Goal: Check status: Check status

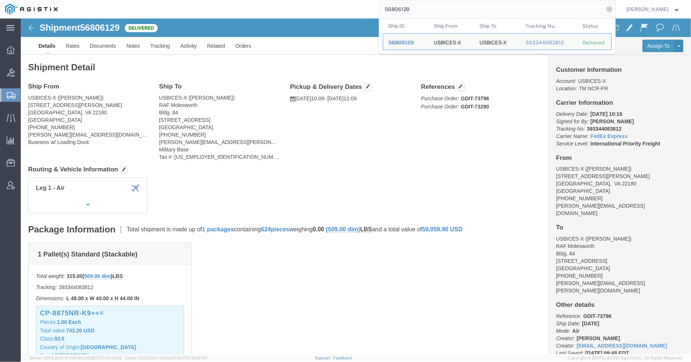
drag, startPoint x: 428, startPoint y: 6, endPoint x: 371, endPoint y: 10, distance: 57.2
click at [371, 10] on div "56806129 Ship ID Ship From Ship To Tracking Nu. Status Ship ID 56806129 Ship Fr…" at bounding box center [339, 9] width 552 height 19
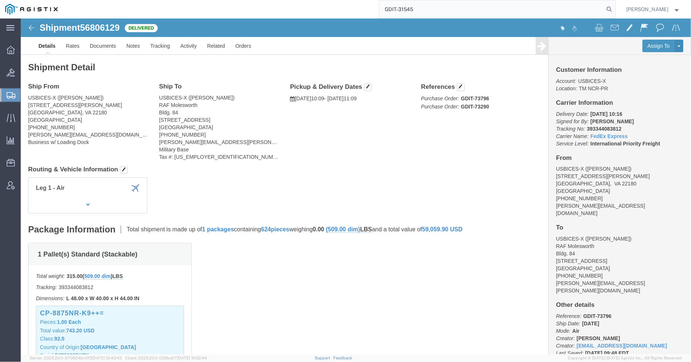
type input "GDIT-31545"
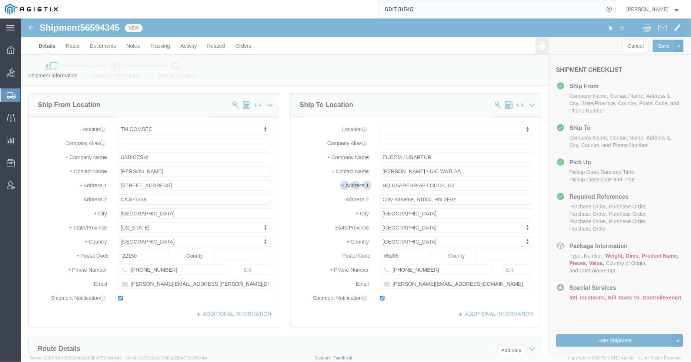
select select "59251"
select select
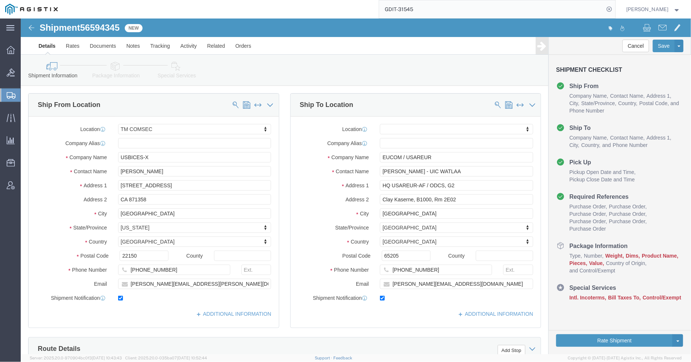
click icon
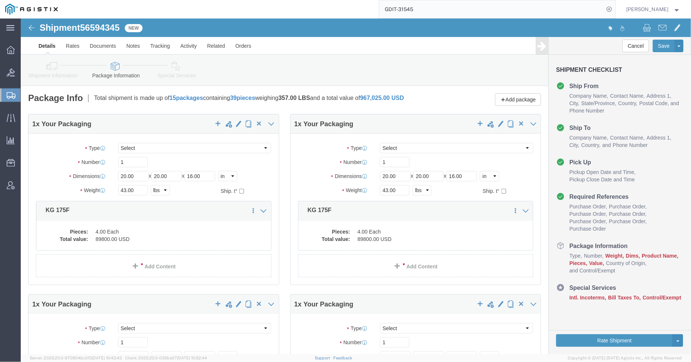
click dd "89800.00 USD"
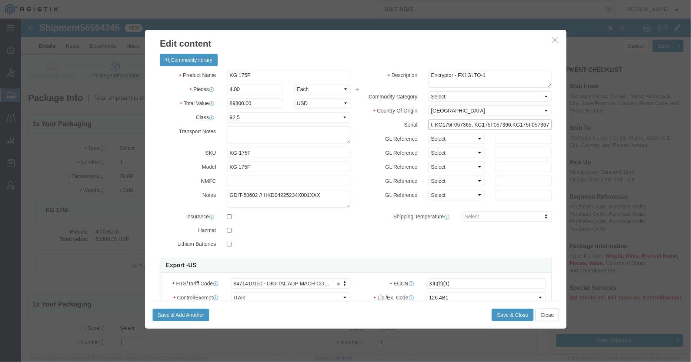
scroll to position [0, 37]
drag, startPoint x: 448, startPoint y: 106, endPoint x: 538, endPoint y: 105, distance: 90.0
click div "Commodity library Product Name KG 175F Pieces 4.00 Select Bag Barrels 100Board …"
click button "button"
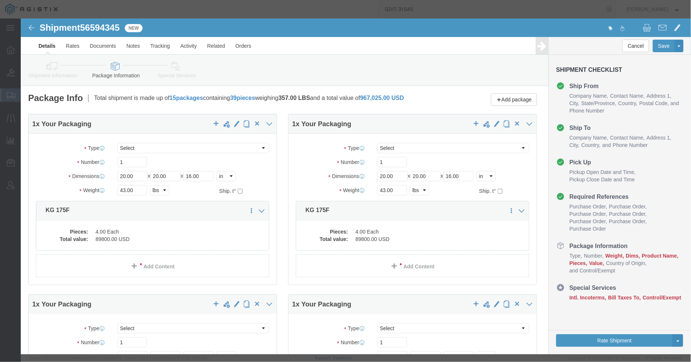
scroll to position [0, 0]
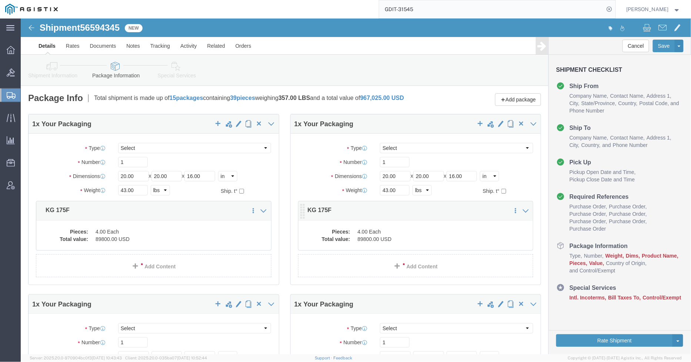
click dd "4.00 Each"
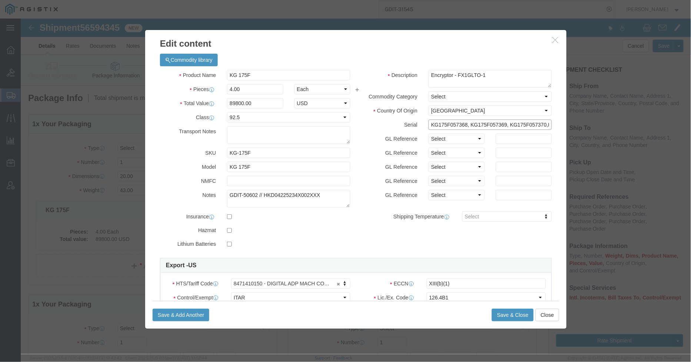
drag, startPoint x: 446, startPoint y: 106, endPoint x: 348, endPoint y: 98, distance: 98.4
click div "Description Encryptor - FX1GLTO-1 Commodity Category Select Country Of Origin S…"
click button "Close"
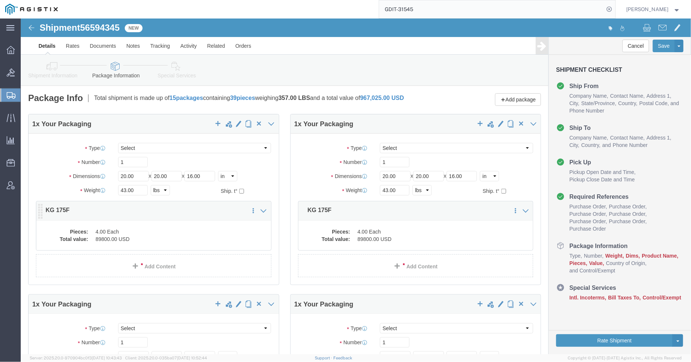
click dd "4.00 Each"
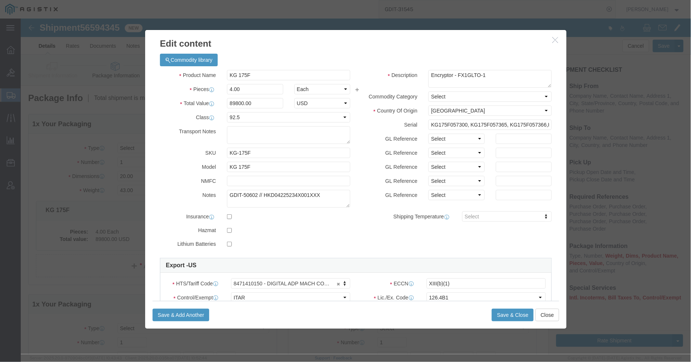
click icon "button"
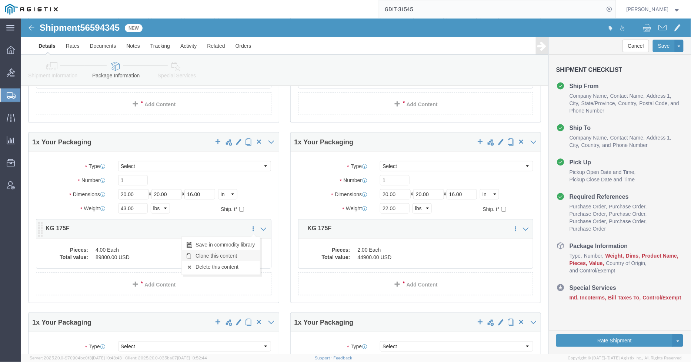
scroll to position [164, 0]
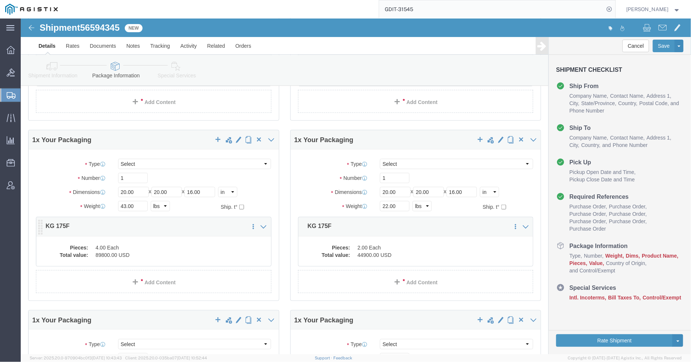
click dd "4.00 Each"
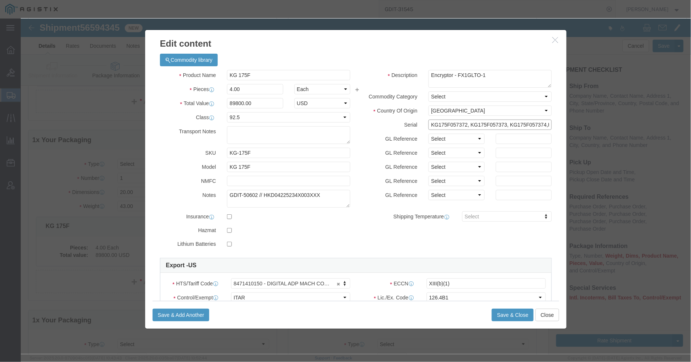
scroll to position [0, 37]
drag, startPoint x: 456, startPoint y: 107, endPoint x: 540, endPoint y: 114, distance: 84.3
click div "Commodity library Product Name KG 175F Pieces 4.00 Select Bag Barrels 100Board …"
click button "Close"
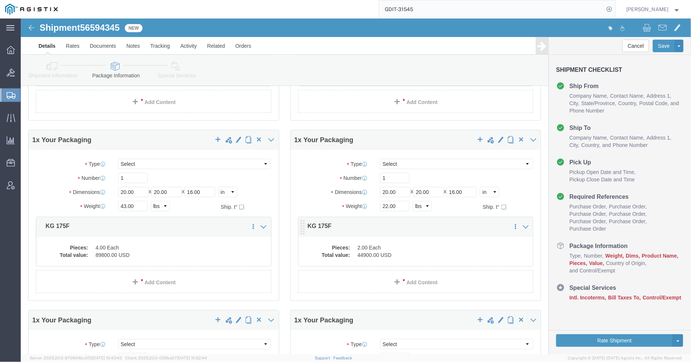
click dd "44900.00 USD"
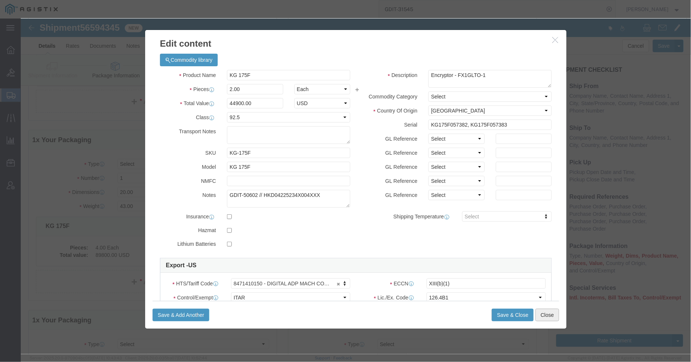
click button "Close"
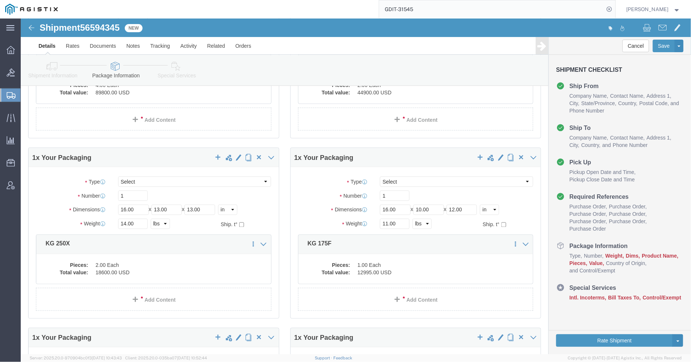
scroll to position [329, 0]
click dd "2.00 Each"
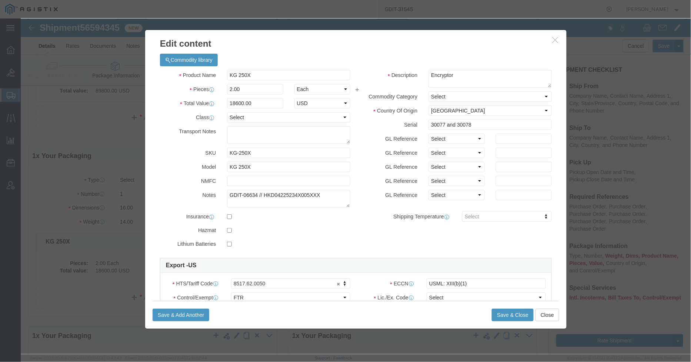
click icon "button"
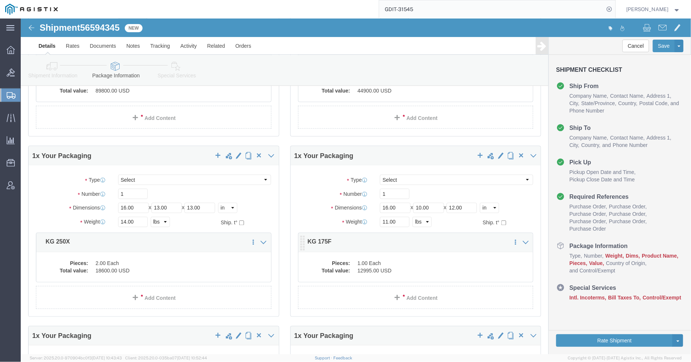
click dd "1.00 Each"
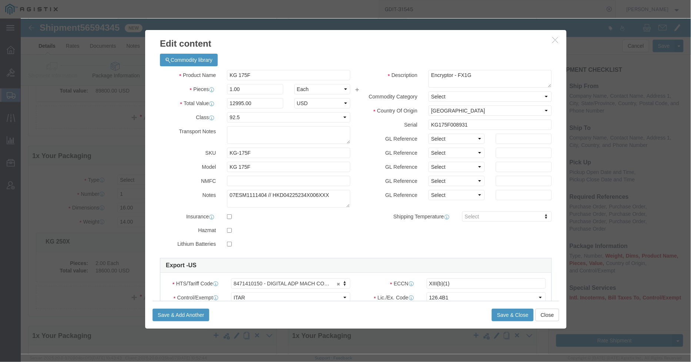
click button "button"
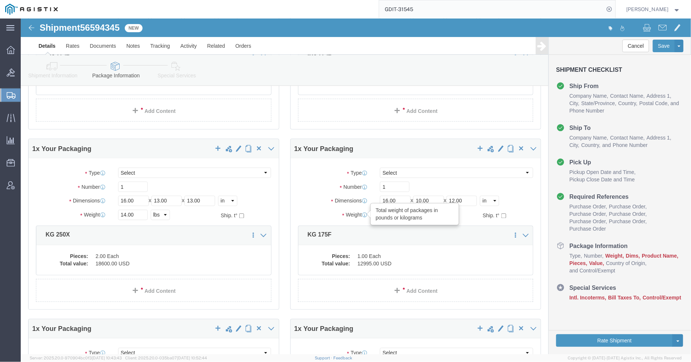
scroll to position [535, 0]
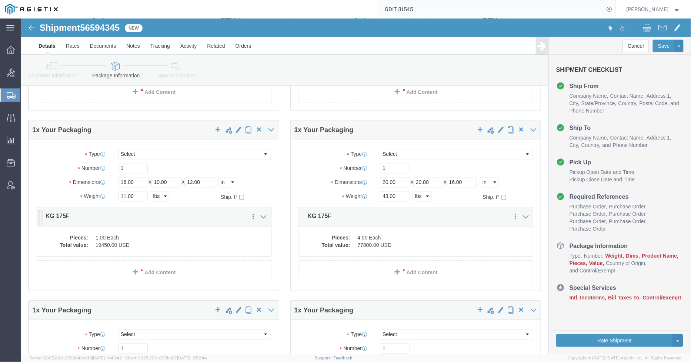
click dd "19450.00 USD"
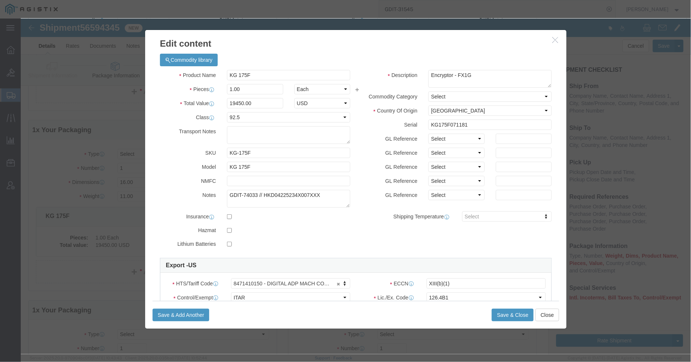
click icon "button"
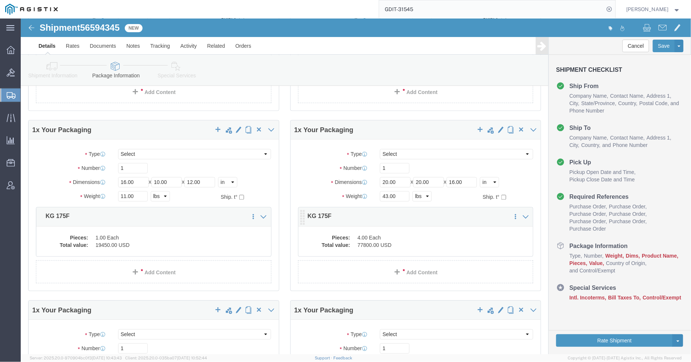
click dd "4.00 Each"
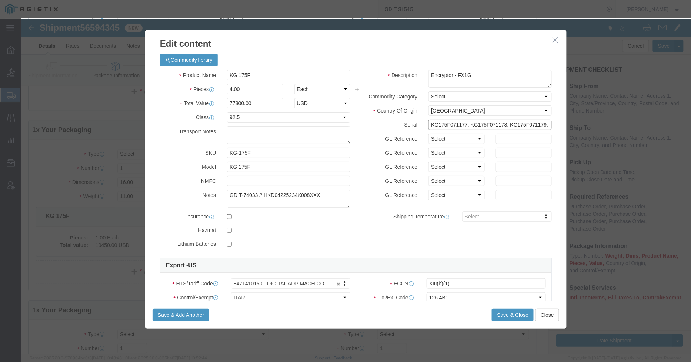
scroll to position [0, 37]
drag, startPoint x: 492, startPoint y: 106, endPoint x: 557, endPoint y: 106, distance: 64.4
click div "Edit content Commodity library Product Name KG 175F Pieces 4.00 Select Bag Barr…"
click button "button"
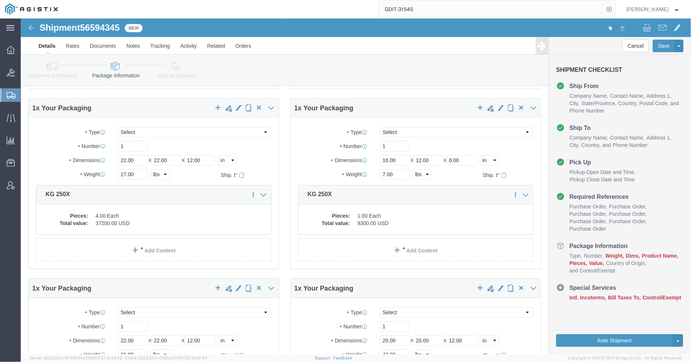
scroll to position [782, 0]
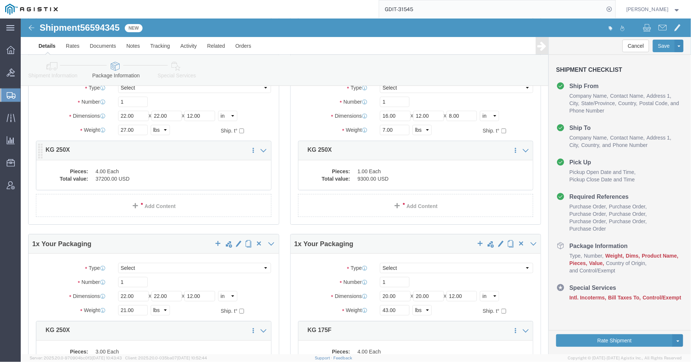
click dd "4.00 Each"
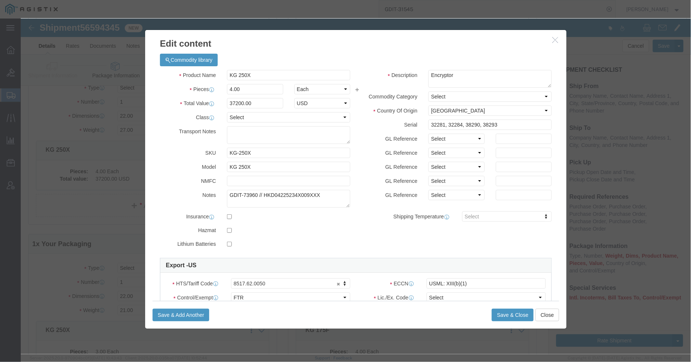
click icon "button"
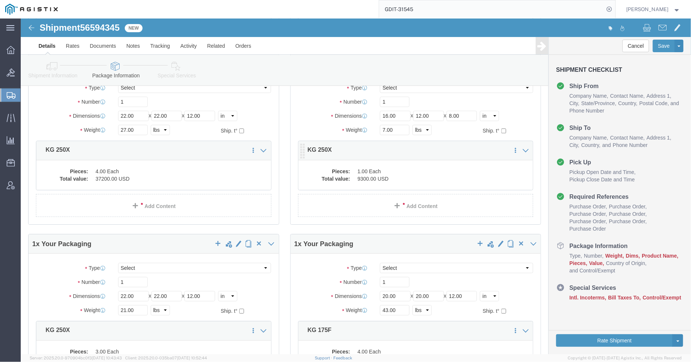
click dd "9300.00 USD"
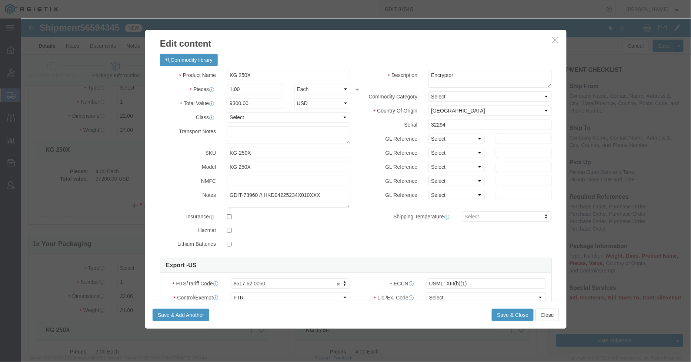
click icon "button"
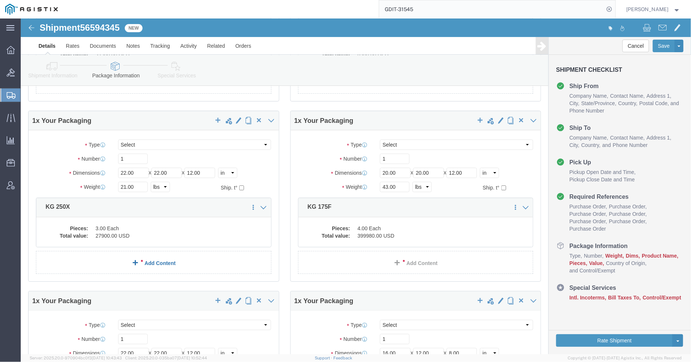
scroll to position [987, 0]
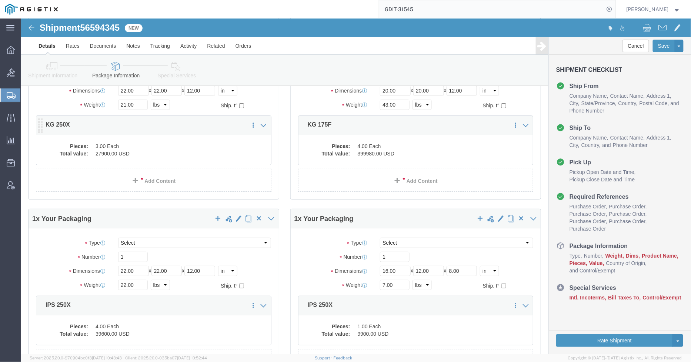
click div "Pieces: 3.00 Each Total value: 27900.00 USD"
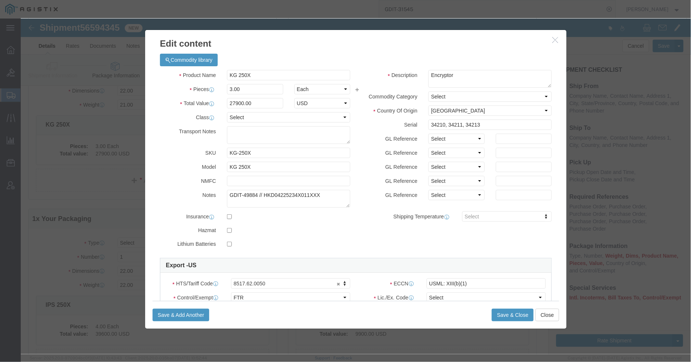
click button "button"
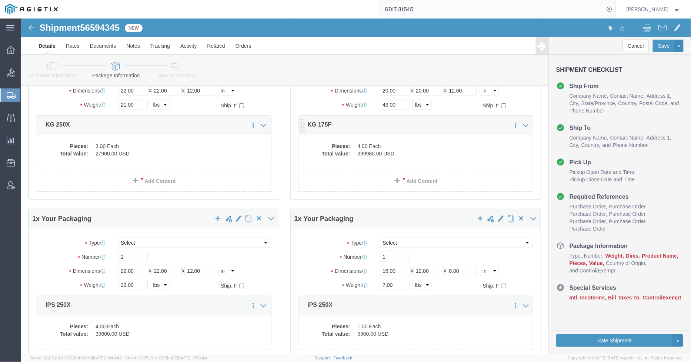
click dd "4.00 Each"
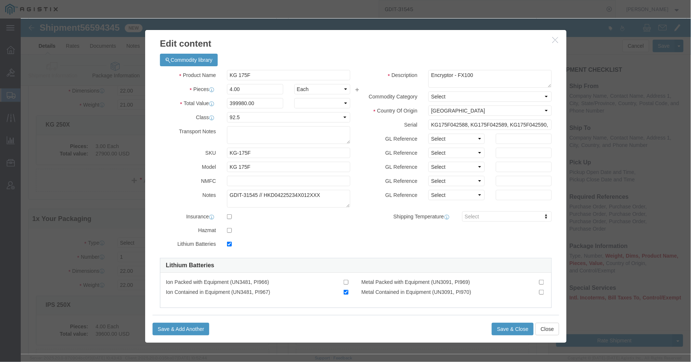
checkbox input "true"
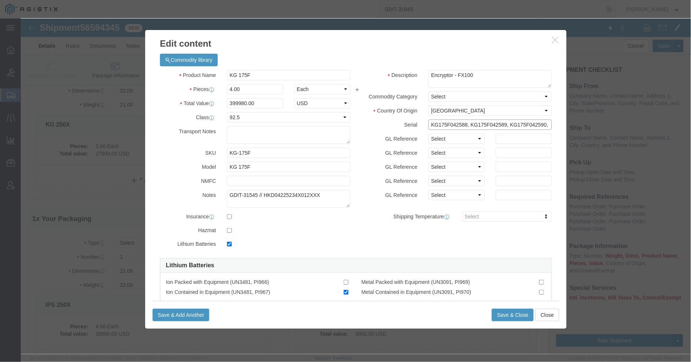
scroll to position [0, 39]
drag, startPoint x: 452, startPoint y: 106, endPoint x: 547, endPoint y: 106, distance: 94.4
click div "Edit content Commodity library Product Name KG 175F Pieces 4.00 Select Bag Barr…"
click input "KG175F042588, KG175F042589, KG175F042590, KG175F042591"
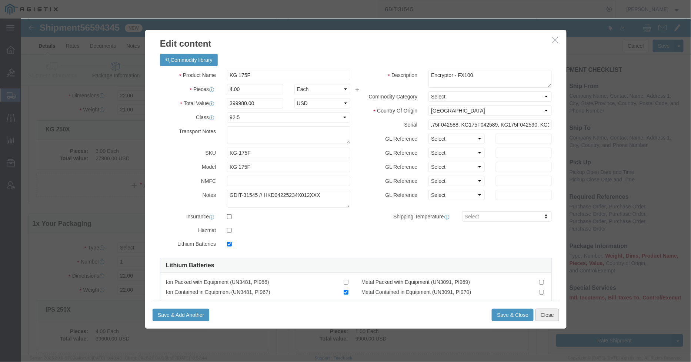
click button "Close"
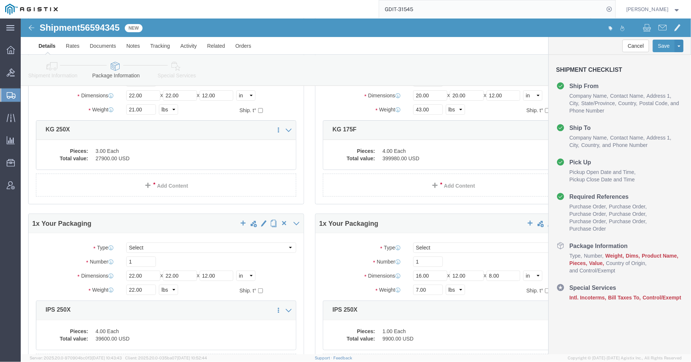
scroll to position [977, 0]
